Goal: Task Accomplishment & Management: Use online tool/utility

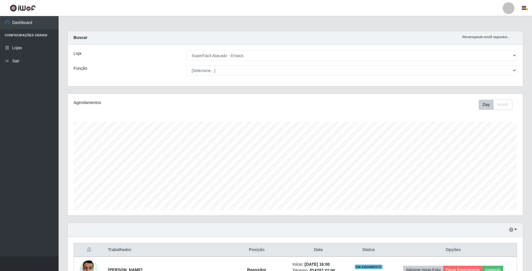
select select "407"
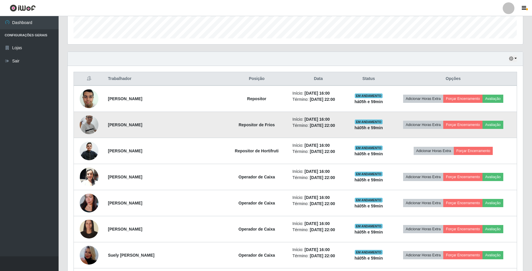
scroll to position [132, 0]
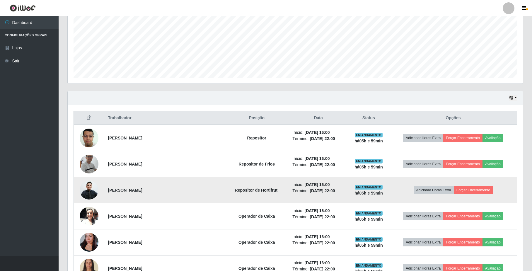
click at [91, 189] on img at bounding box center [89, 190] width 19 height 20
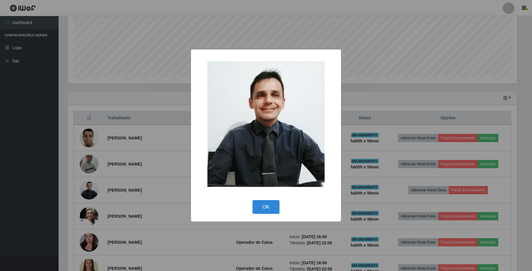
scroll to position [122, 451]
click at [270, 205] on button "OK" at bounding box center [266, 207] width 27 height 14
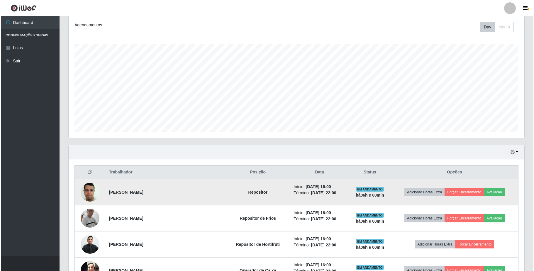
scroll to position [78, 0]
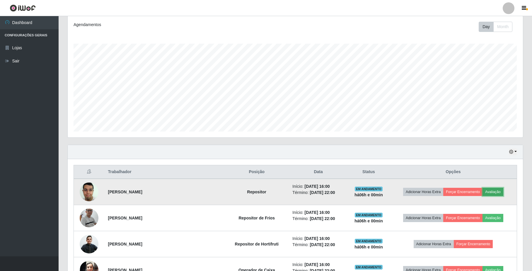
click at [495, 193] on button "Avaliação" at bounding box center [493, 192] width 21 height 8
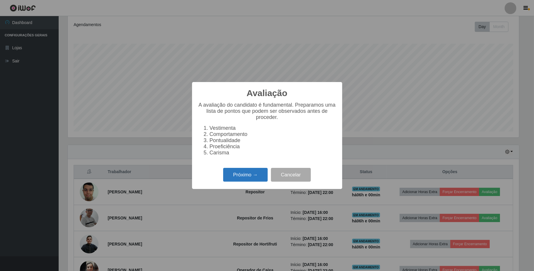
click at [236, 180] on button "Próximo →" at bounding box center [245, 175] width 45 height 14
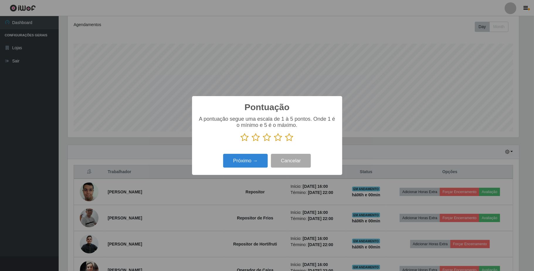
click at [291, 140] on icon at bounding box center [289, 137] width 8 height 9
click at [285, 142] on input "radio" at bounding box center [285, 142] width 0 height 0
click at [260, 158] on button "Próximo →" at bounding box center [245, 161] width 45 height 14
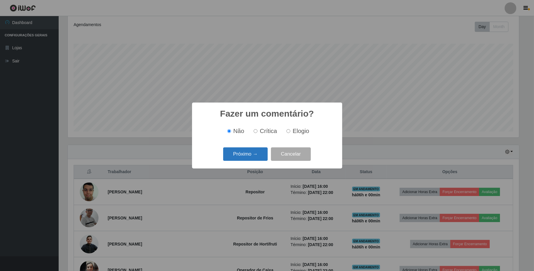
click at [250, 154] on button "Próximo →" at bounding box center [245, 154] width 45 height 14
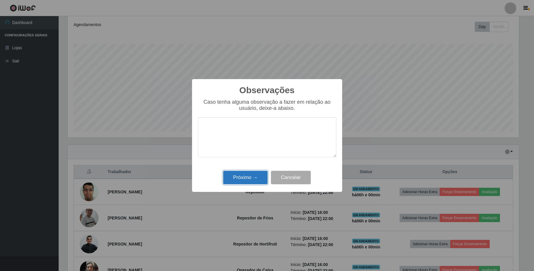
click at [255, 177] on button "Próximo →" at bounding box center [245, 178] width 45 height 14
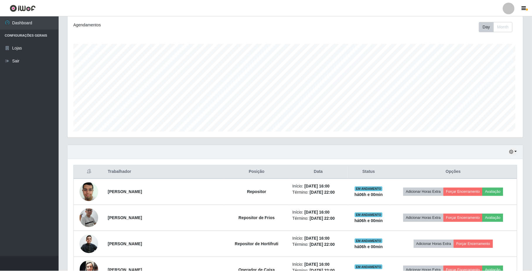
scroll to position [122, 455]
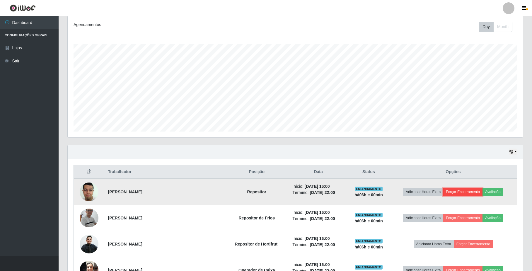
click at [454, 194] on button "Forçar Encerramento" at bounding box center [462, 192] width 39 height 8
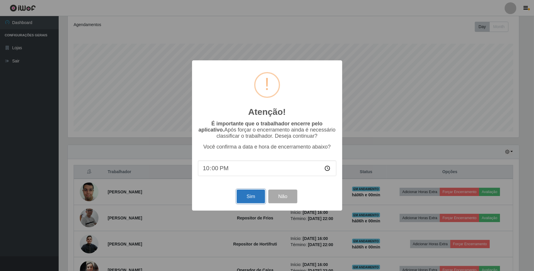
click at [255, 197] on button "Sim" at bounding box center [251, 197] width 28 height 14
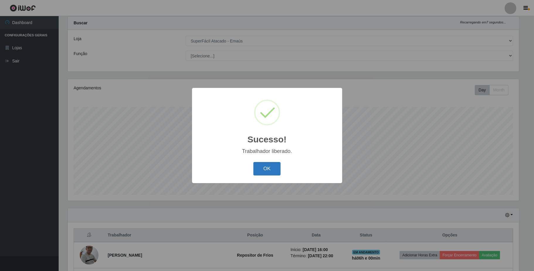
drag, startPoint x: 275, startPoint y: 168, endPoint x: 270, endPoint y: 169, distance: 5.4
click at [272, 168] on button "OK" at bounding box center [266, 169] width 27 height 14
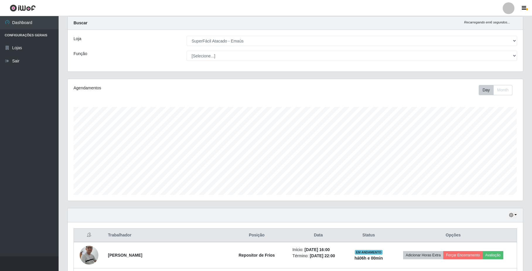
scroll to position [93, 0]
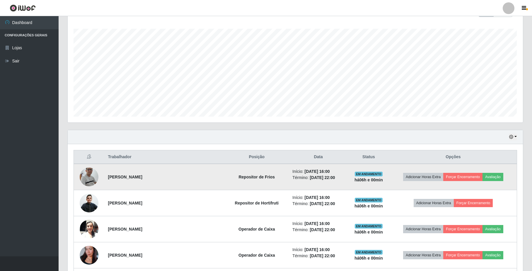
click at [91, 180] on img at bounding box center [89, 177] width 19 height 43
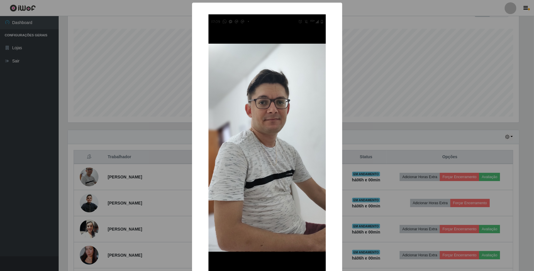
click at [398, 130] on div "× OK Cancel" at bounding box center [267, 135] width 534 height 271
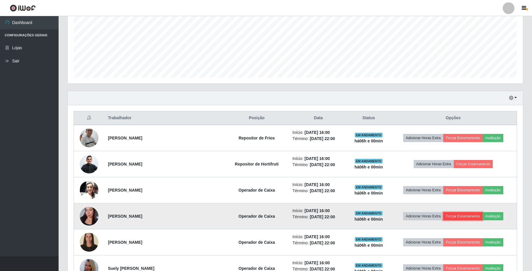
click at [472, 216] on button "Forçar Encerramento" at bounding box center [462, 216] width 39 height 8
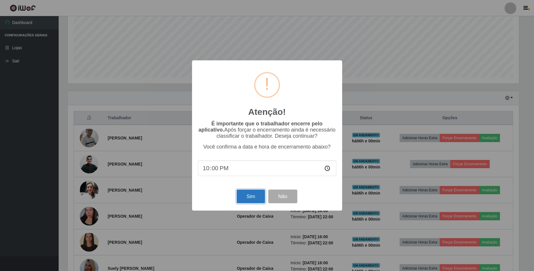
click at [244, 195] on button "Sim" at bounding box center [251, 197] width 28 height 14
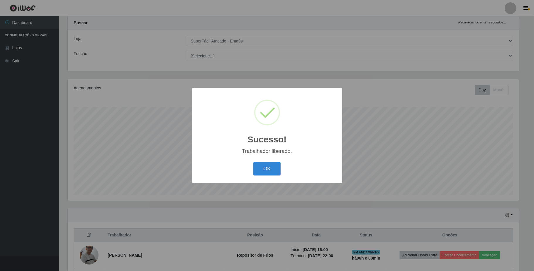
click at [268, 160] on div "Sucesso! × Trabalhador liberado. OK Cancel" at bounding box center [267, 135] width 150 height 95
click at [269, 172] on button "OK" at bounding box center [266, 169] width 27 height 14
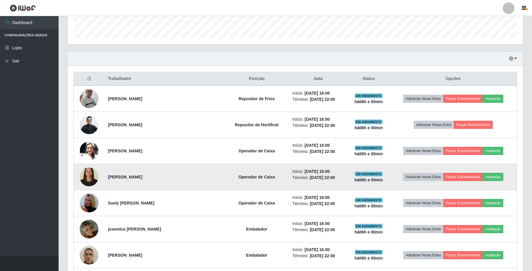
click at [82, 178] on img at bounding box center [89, 177] width 19 height 26
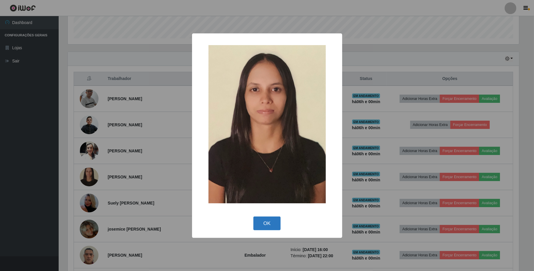
drag, startPoint x: 256, startPoint y: 220, endPoint x: 264, endPoint y: 222, distance: 8.9
click at [257, 221] on button "OK" at bounding box center [266, 224] width 27 height 14
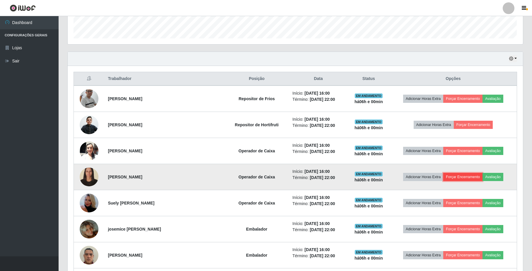
click at [450, 181] on button "Forçar Encerramento" at bounding box center [462, 177] width 39 height 8
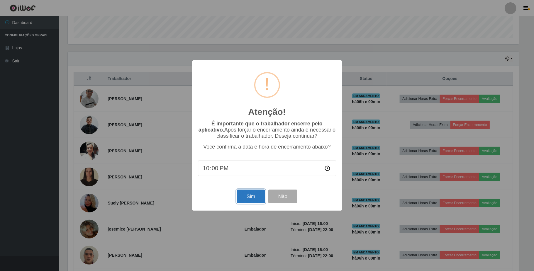
click at [239, 202] on button "Sim" at bounding box center [251, 197] width 28 height 14
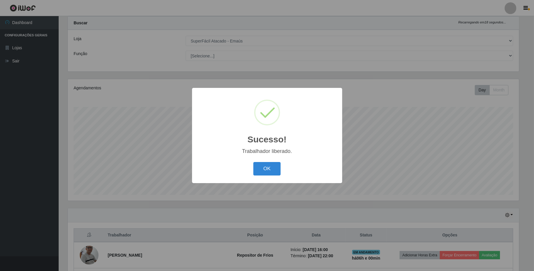
drag, startPoint x: 271, startPoint y: 170, endPoint x: 255, endPoint y: 188, distance: 24.0
click at [270, 173] on button "OK" at bounding box center [266, 169] width 27 height 14
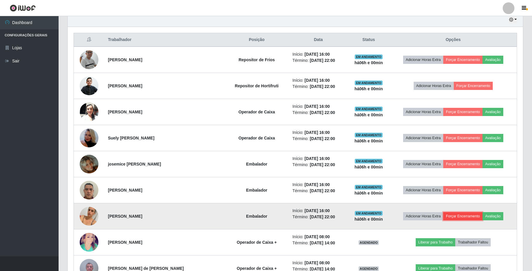
click at [454, 219] on button "Forçar Encerramento" at bounding box center [462, 216] width 39 height 8
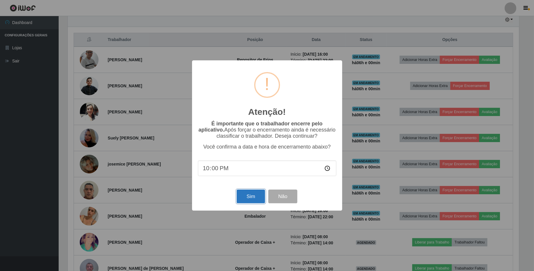
click at [253, 198] on button "Sim" at bounding box center [251, 197] width 28 height 14
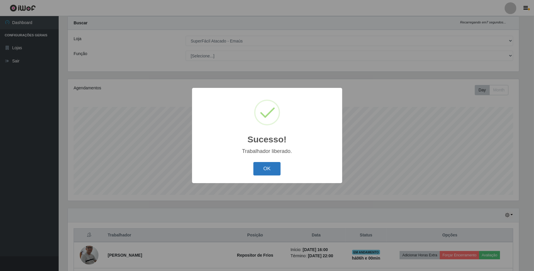
click at [267, 168] on button "OK" at bounding box center [266, 169] width 27 height 14
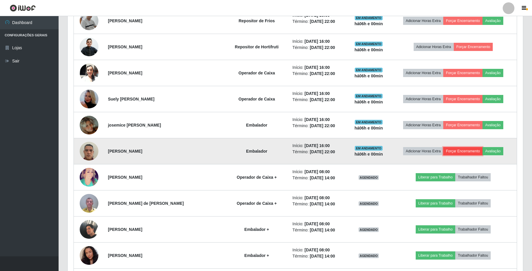
click at [468, 150] on button "Forçar Encerramento" at bounding box center [462, 151] width 39 height 8
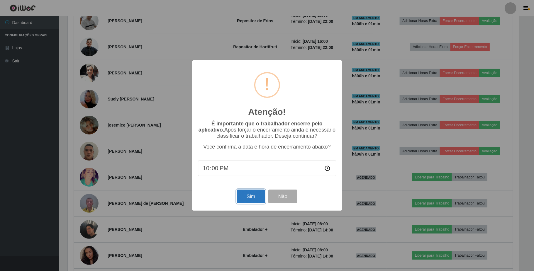
click at [242, 195] on button "Sim" at bounding box center [251, 197] width 28 height 14
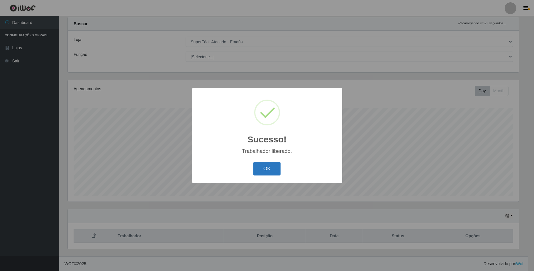
click at [274, 174] on button "OK" at bounding box center [266, 169] width 27 height 14
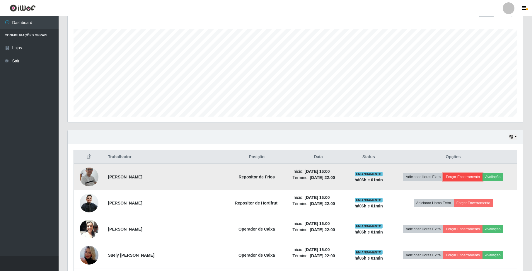
click at [457, 178] on button "Forçar Encerramento" at bounding box center [462, 177] width 39 height 8
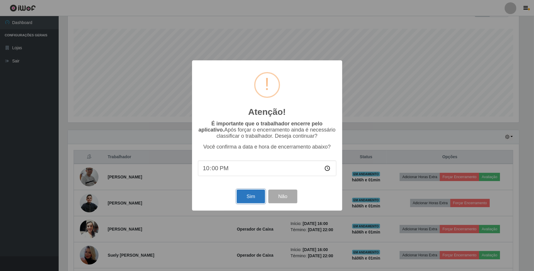
click at [238, 194] on button "Sim" at bounding box center [251, 197] width 28 height 14
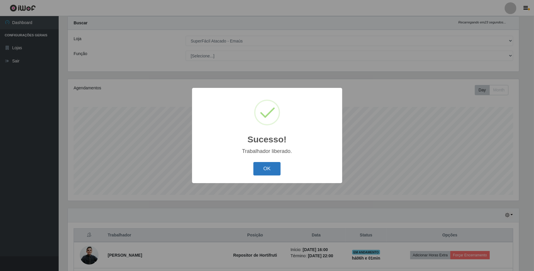
click at [272, 171] on button "OK" at bounding box center [266, 169] width 27 height 14
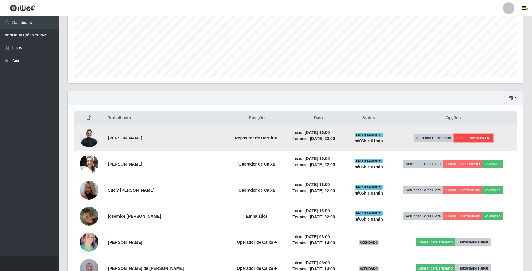
drag, startPoint x: 480, startPoint y: 139, endPoint x: 477, endPoint y: 140, distance: 3.2
click at [477, 140] on button "Forçar Encerramento" at bounding box center [473, 138] width 39 height 8
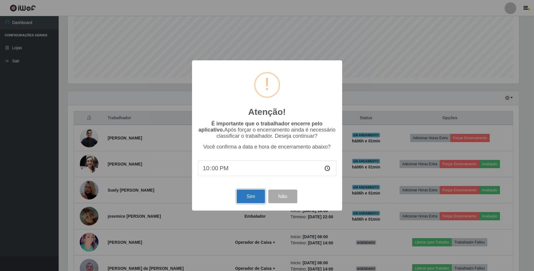
click at [256, 193] on button "Sim" at bounding box center [251, 197] width 28 height 14
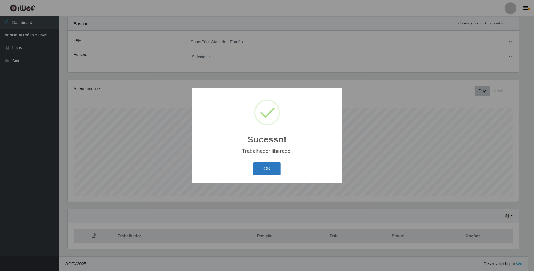
drag, startPoint x: 260, startPoint y: 172, endPoint x: 282, endPoint y: 179, distance: 22.7
click at [260, 172] on button "OK" at bounding box center [266, 169] width 27 height 14
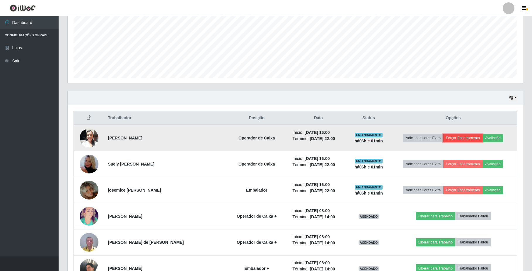
click at [465, 139] on button "Forçar Encerramento" at bounding box center [462, 138] width 39 height 8
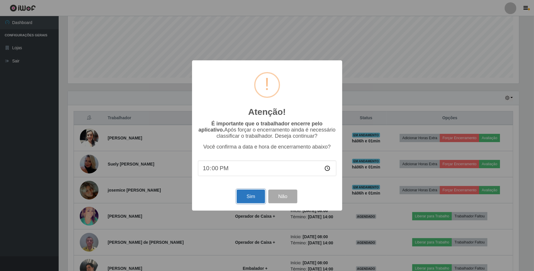
click at [256, 196] on button "Sim" at bounding box center [251, 197] width 28 height 14
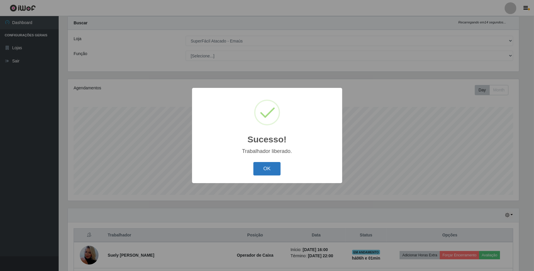
click at [274, 169] on button "OK" at bounding box center [266, 169] width 27 height 14
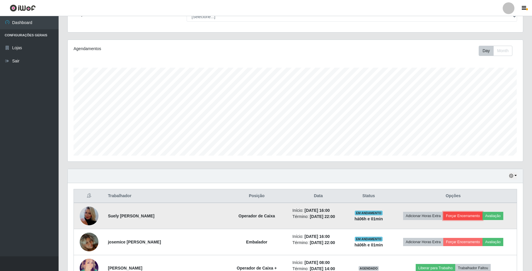
click at [455, 215] on button "Forçar Encerramento" at bounding box center [462, 216] width 39 height 8
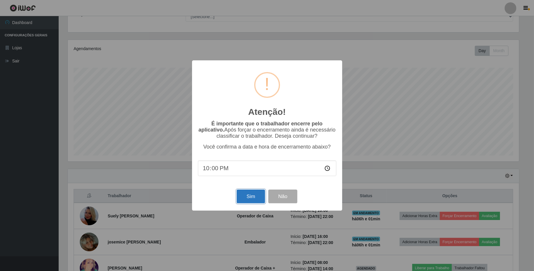
click at [242, 199] on button "Sim" at bounding box center [251, 197] width 28 height 14
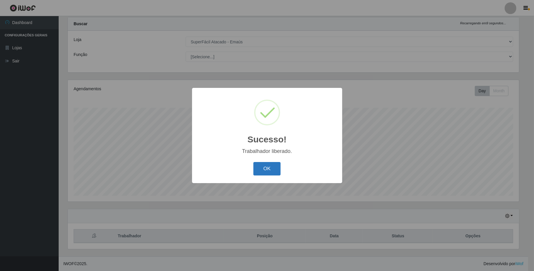
click at [265, 166] on button "OK" at bounding box center [266, 169] width 27 height 14
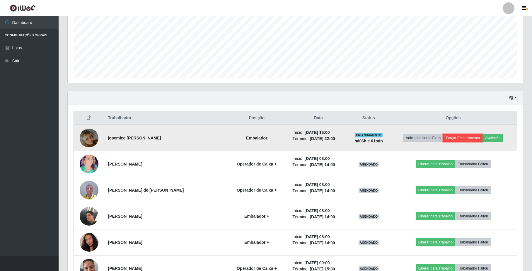
click at [460, 137] on button "Forçar Encerramento" at bounding box center [462, 138] width 39 height 8
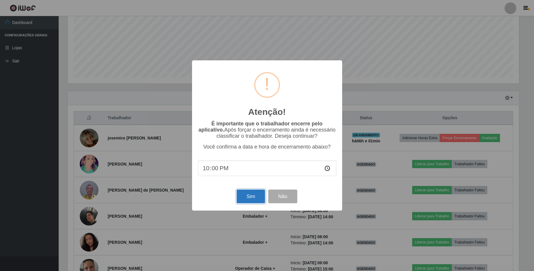
click at [239, 198] on button "Sim" at bounding box center [251, 197] width 28 height 14
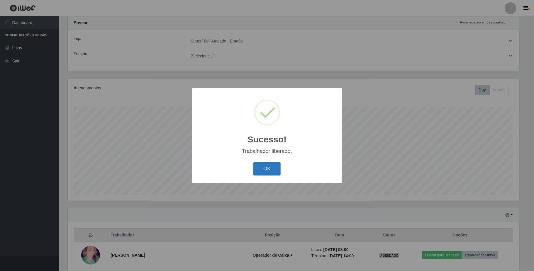
drag, startPoint x: 263, startPoint y: 158, endPoint x: 266, endPoint y: 166, distance: 7.9
click at [263, 159] on div "Sucesso! × Trabalhador liberado. OK Cancel" at bounding box center [267, 135] width 150 height 95
click at [270, 169] on button "OK" at bounding box center [266, 169] width 27 height 14
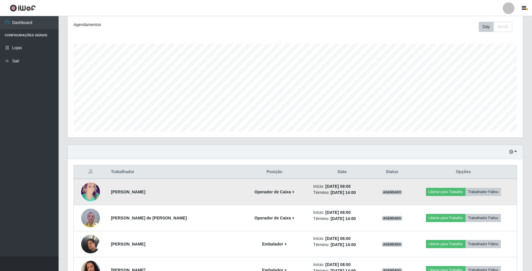
click at [88, 189] on img at bounding box center [90, 192] width 19 height 28
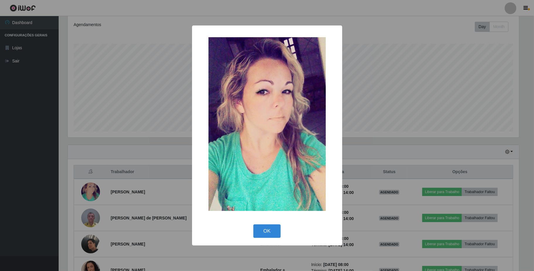
click at [245, 239] on div "OK Cancel" at bounding box center [267, 231] width 138 height 17
click at [258, 237] on button "OK" at bounding box center [266, 232] width 27 height 14
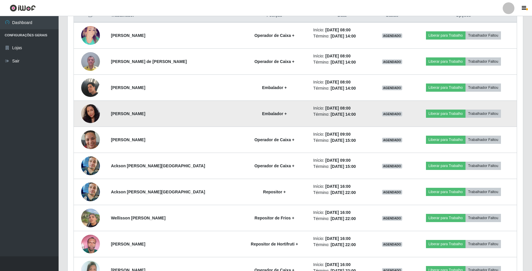
click at [88, 114] on img at bounding box center [90, 114] width 19 height 24
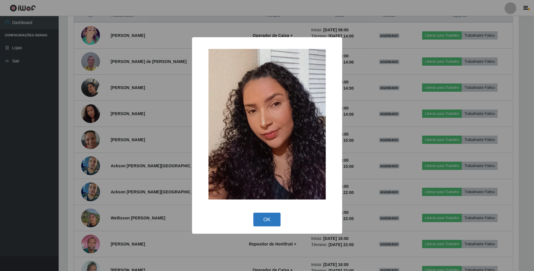
click at [263, 222] on button "OK" at bounding box center [266, 220] width 27 height 14
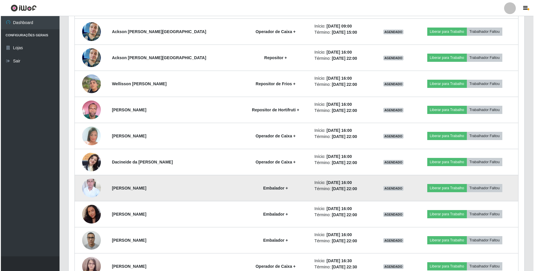
scroll to position [368, 0]
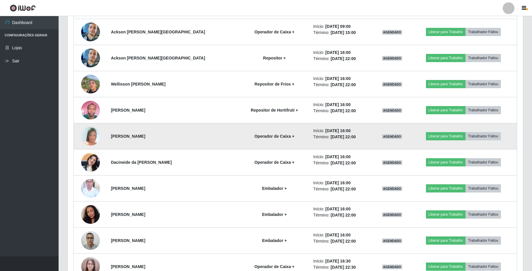
click at [96, 140] on img at bounding box center [90, 136] width 19 height 27
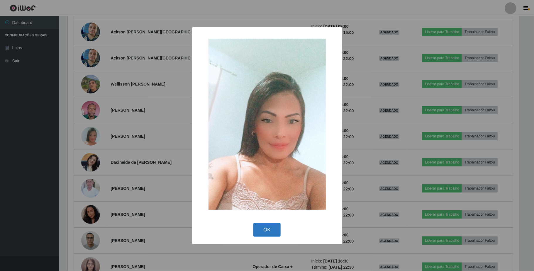
click at [259, 229] on button "OK" at bounding box center [266, 230] width 27 height 14
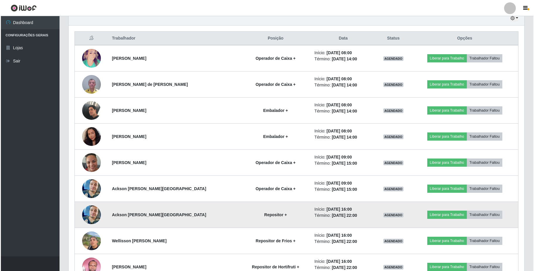
scroll to position [212, 0]
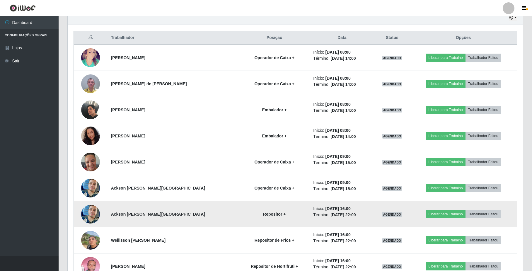
click at [94, 217] on img at bounding box center [90, 214] width 19 height 33
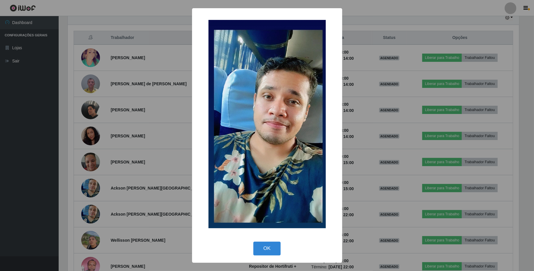
click at [256, 257] on div "OK Cancel" at bounding box center [267, 248] width 138 height 17
click at [290, 251] on div "OK Cancel" at bounding box center [267, 248] width 138 height 17
click at [261, 251] on button "OK" at bounding box center [266, 249] width 27 height 14
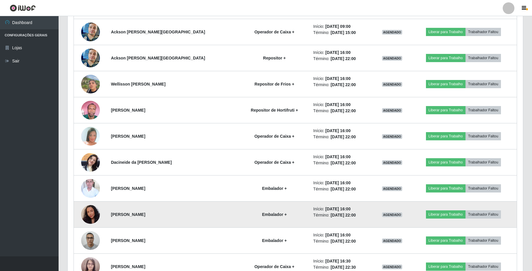
scroll to position [407, 0]
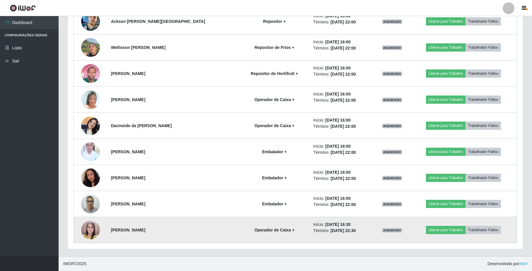
click at [101, 233] on td at bounding box center [91, 230] width 34 height 26
click at [89, 231] on img at bounding box center [90, 230] width 19 height 26
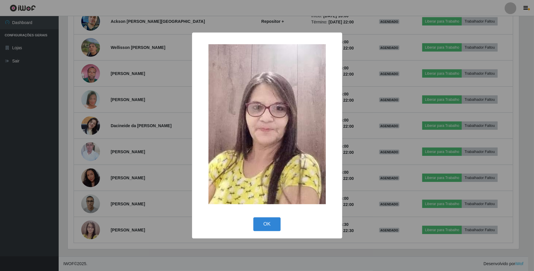
click at [233, 235] on div "× OK Cancel" at bounding box center [267, 136] width 150 height 206
drag, startPoint x: 259, startPoint y: 226, endPoint x: 231, endPoint y: 223, distance: 28.3
click at [256, 226] on button "OK" at bounding box center [266, 224] width 27 height 14
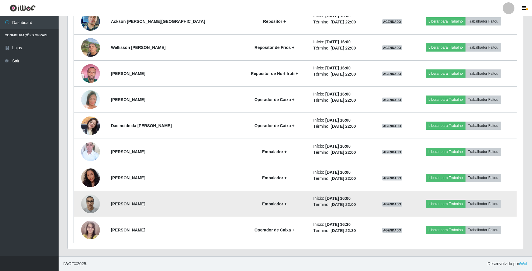
scroll to position [122, 455]
click at [97, 201] on img at bounding box center [90, 203] width 19 height 25
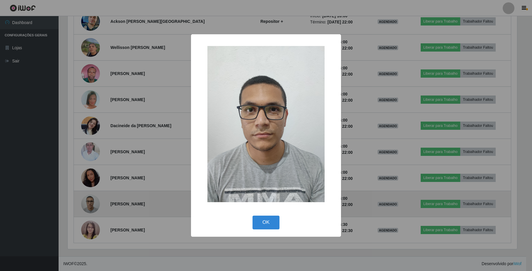
scroll to position [122, 451]
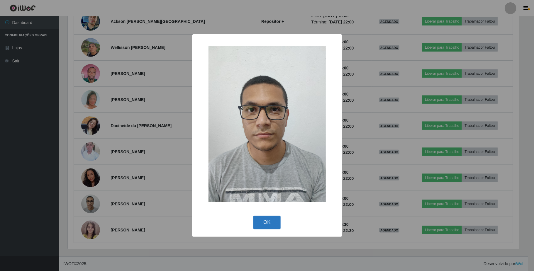
click at [261, 225] on button "OK" at bounding box center [266, 223] width 27 height 14
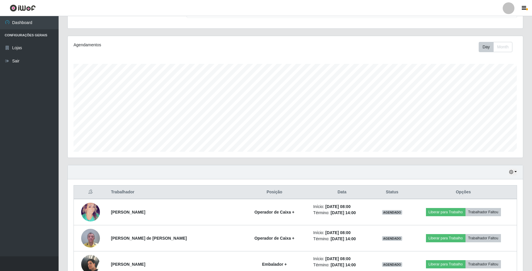
scroll to position [0, 0]
